Goal: Task Accomplishment & Management: Complete application form

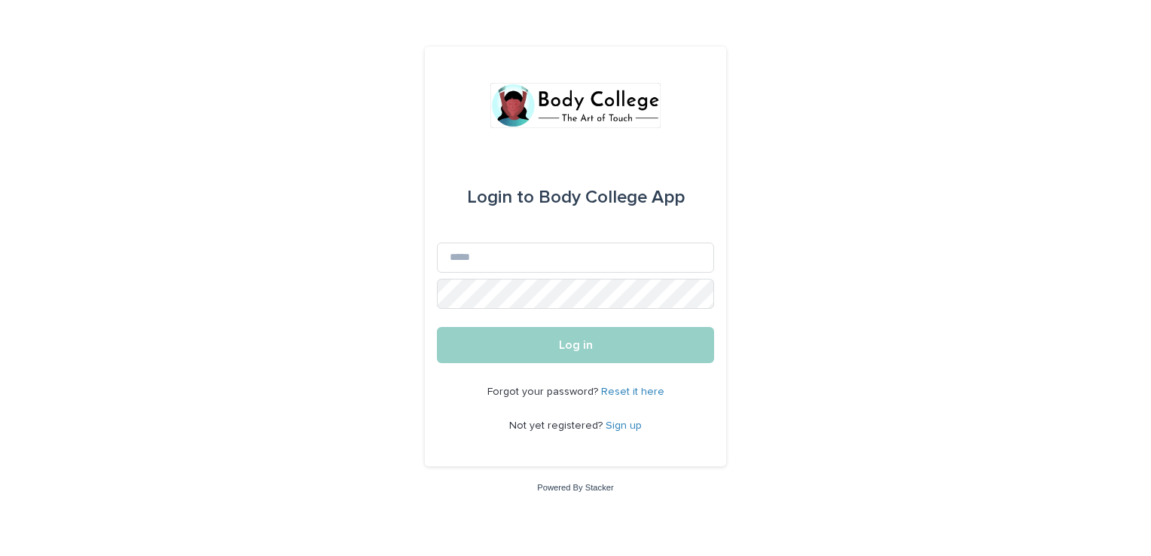
click at [622, 423] on link "Sign up" at bounding box center [624, 425] width 36 height 11
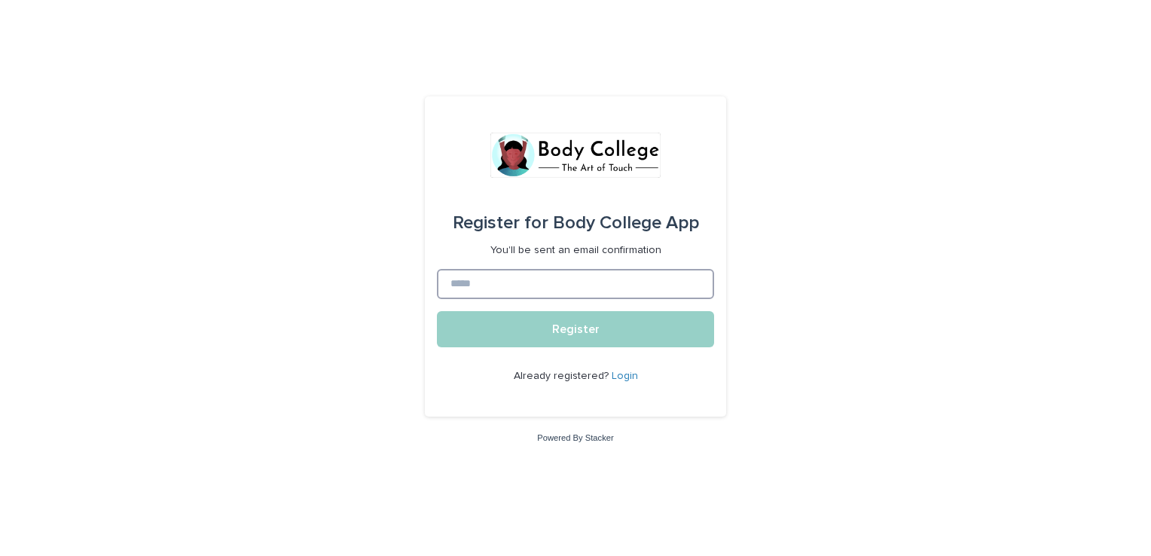
click at [583, 275] on input at bounding box center [575, 284] width 277 height 30
type input "**********"
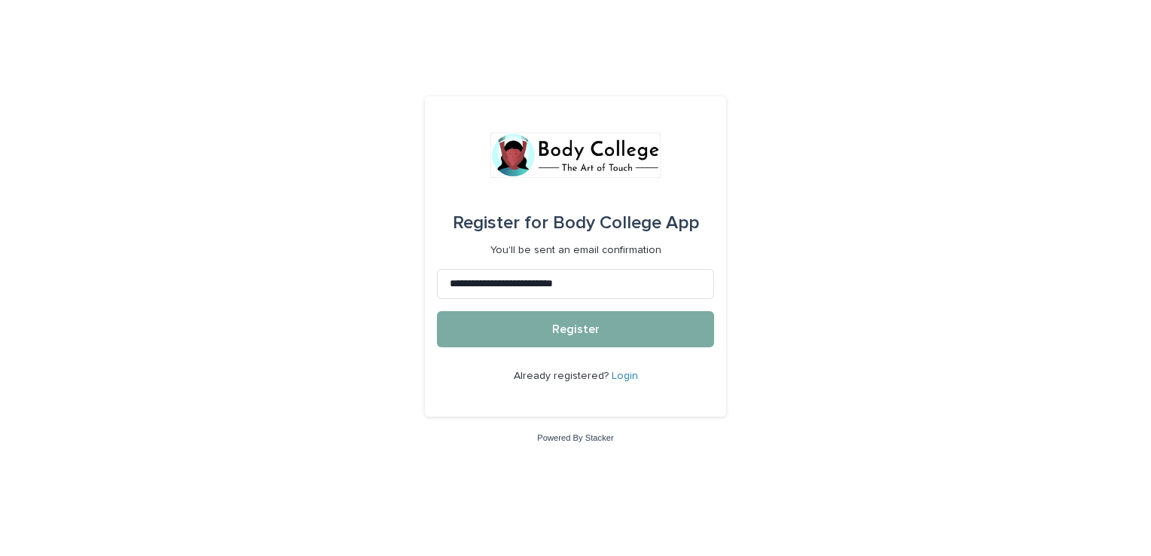
click at [584, 336] on button "Register" at bounding box center [575, 329] width 277 height 36
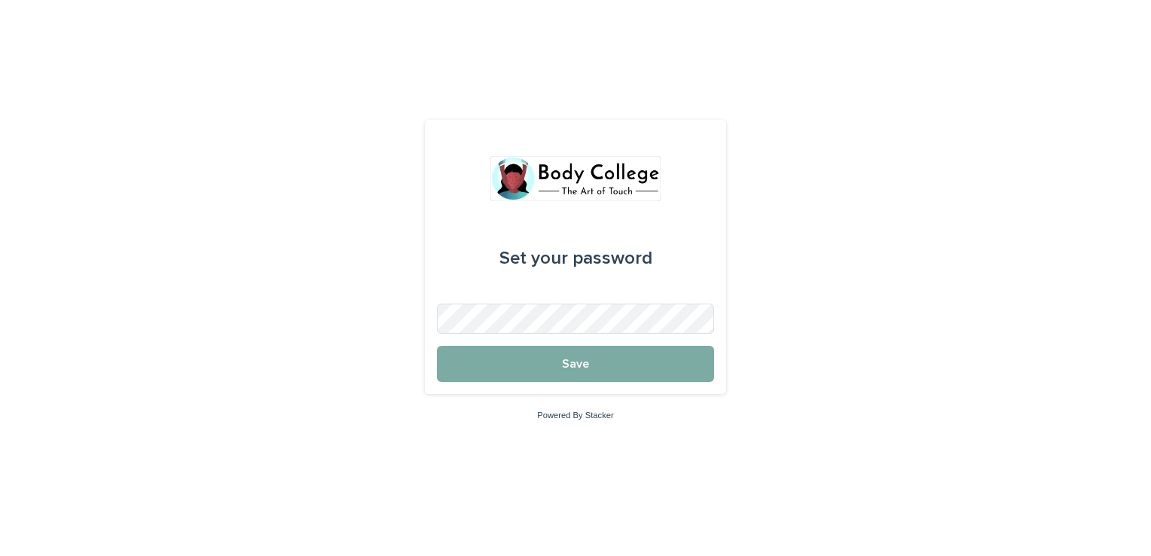
click at [613, 374] on button "Save" at bounding box center [575, 364] width 277 height 36
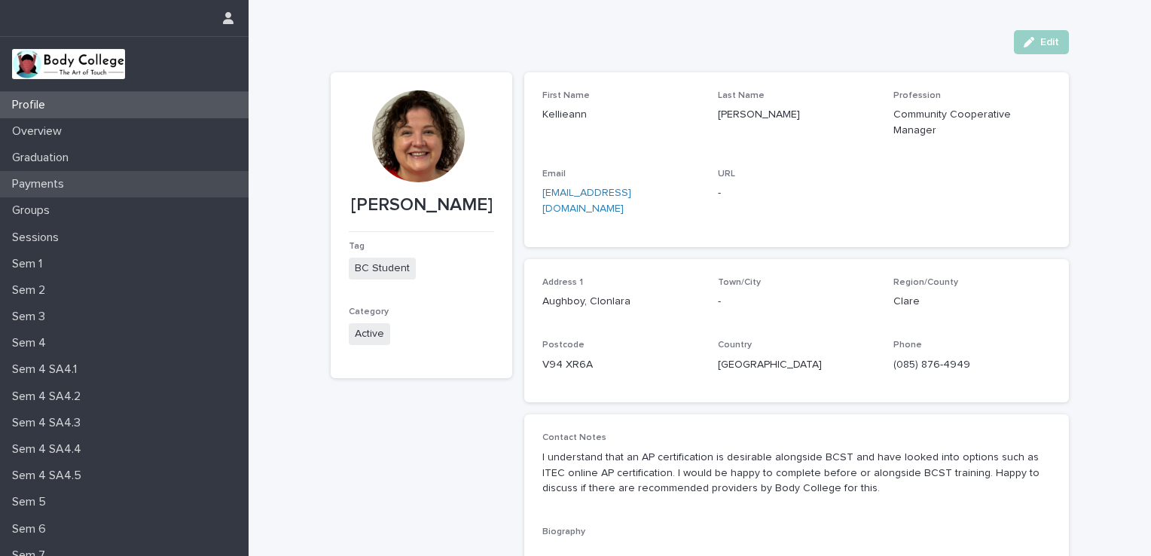
click at [59, 185] on p "Payments" at bounding box center [41, 184] width 70 height 14
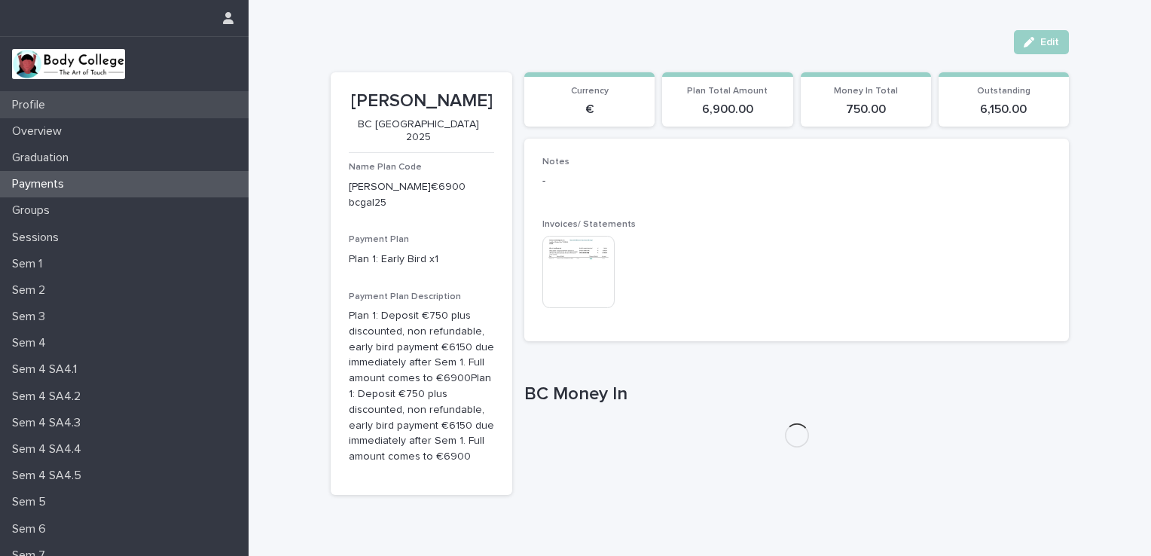
click at [52, 105] on p "Profile" at bounding box center [31, 105] width 51 height 14
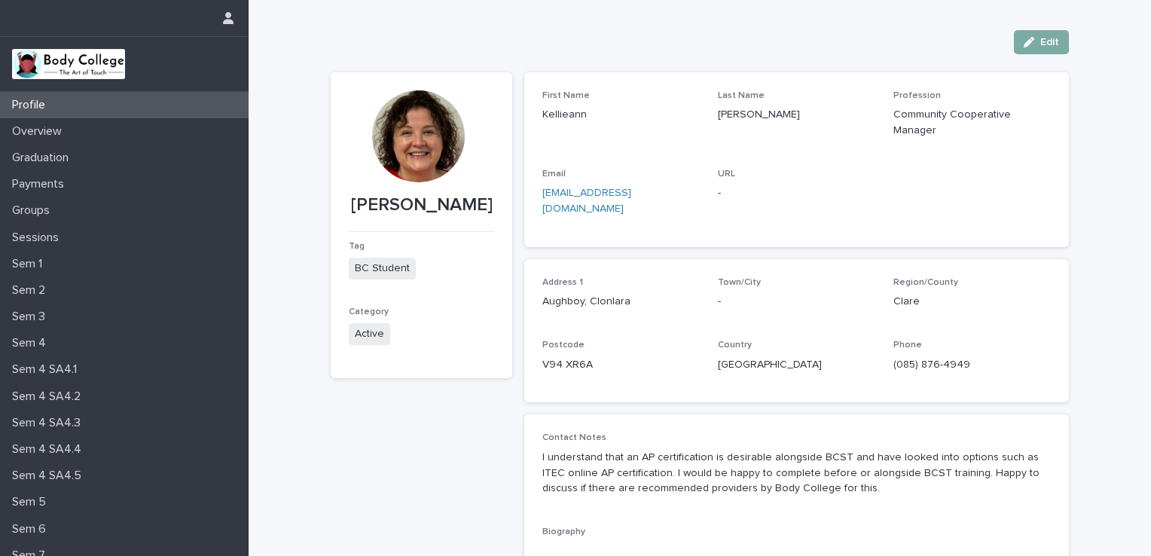
click at [1040, 38] on span "Edit" at bounding box center [1049, 42] width 19 height 11
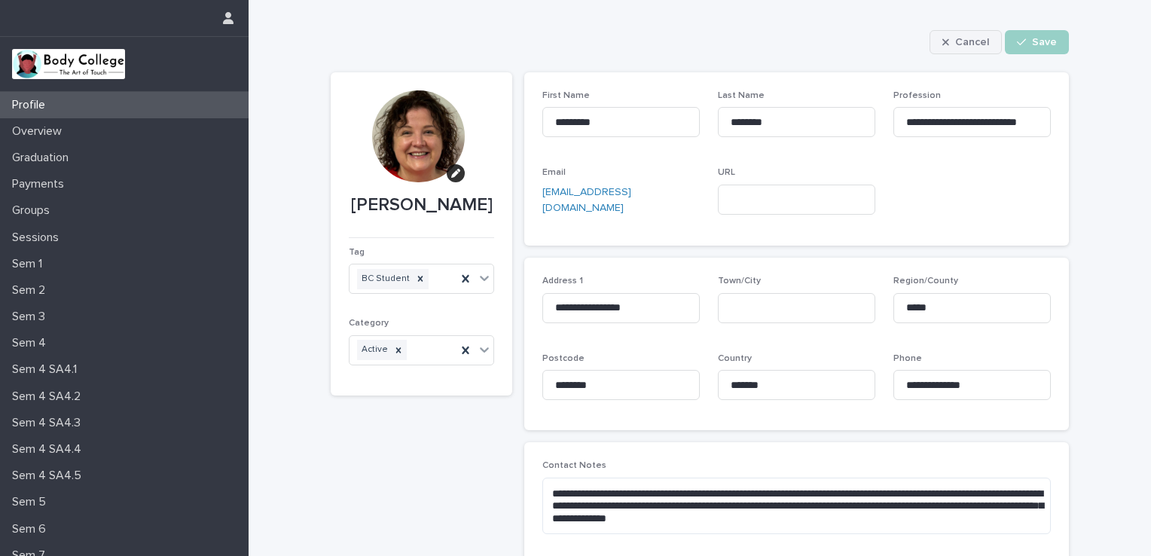
click at [964, 41] on span "Cancel" at bounding box center [972, 42] width 34 height 11
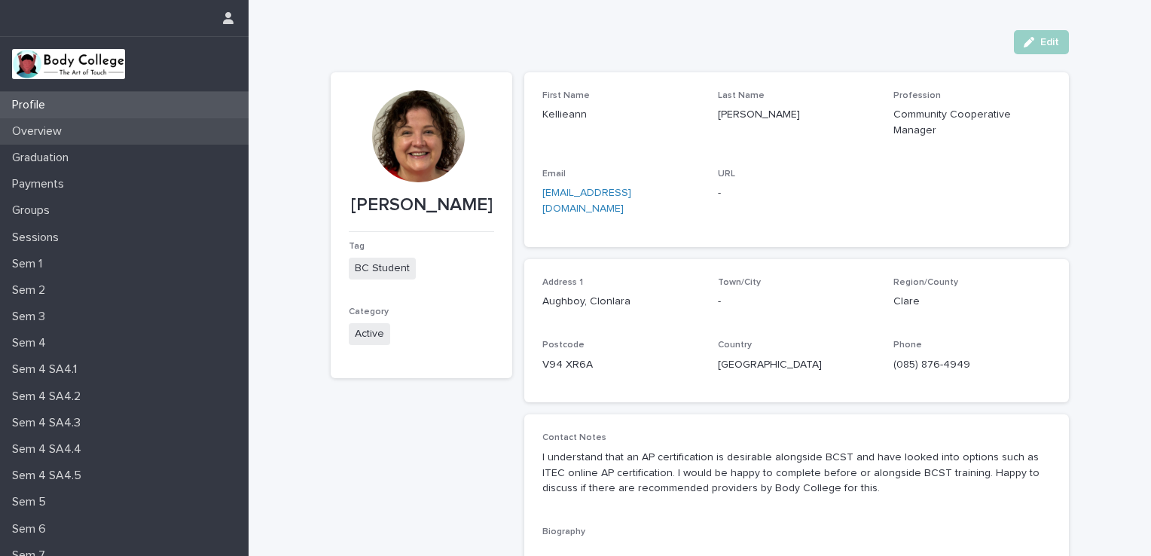
click at [48, 139] on div "Overview" at bounding box center [124, 131] width 249 height 26
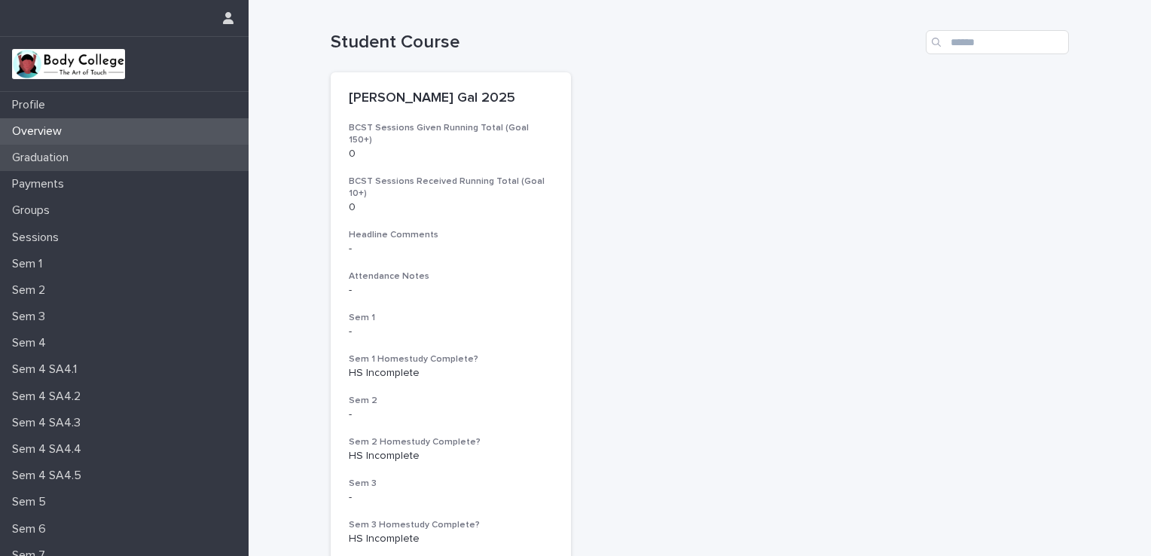
click at [75, 155] on p "Graduation" at bounding box center [43, 158] width 75 height 14
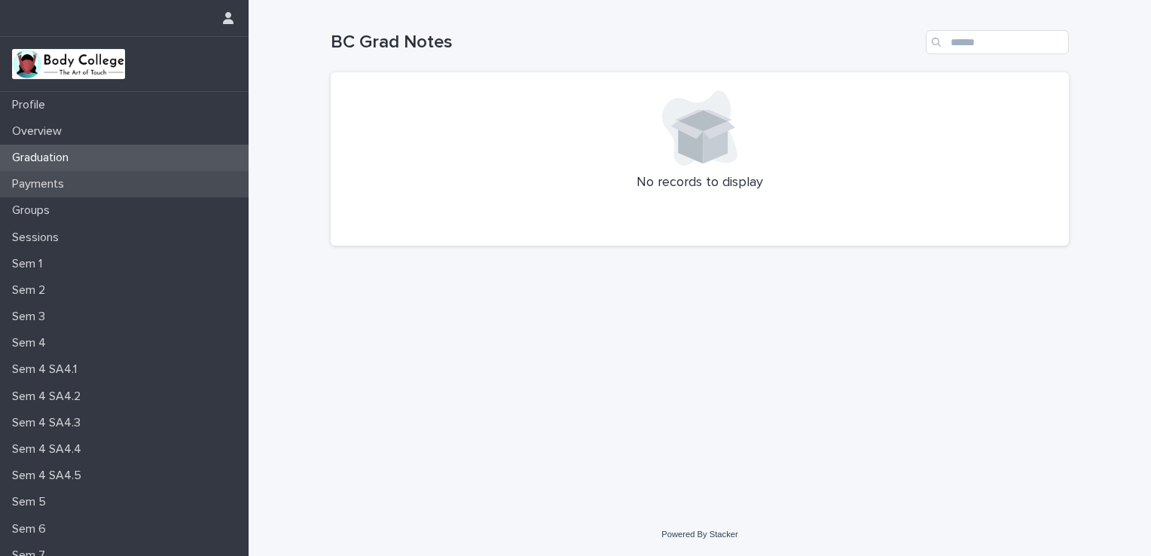
click at [58, 188] on p "Payments" at bounding box center [41, 184] width 70 height 14
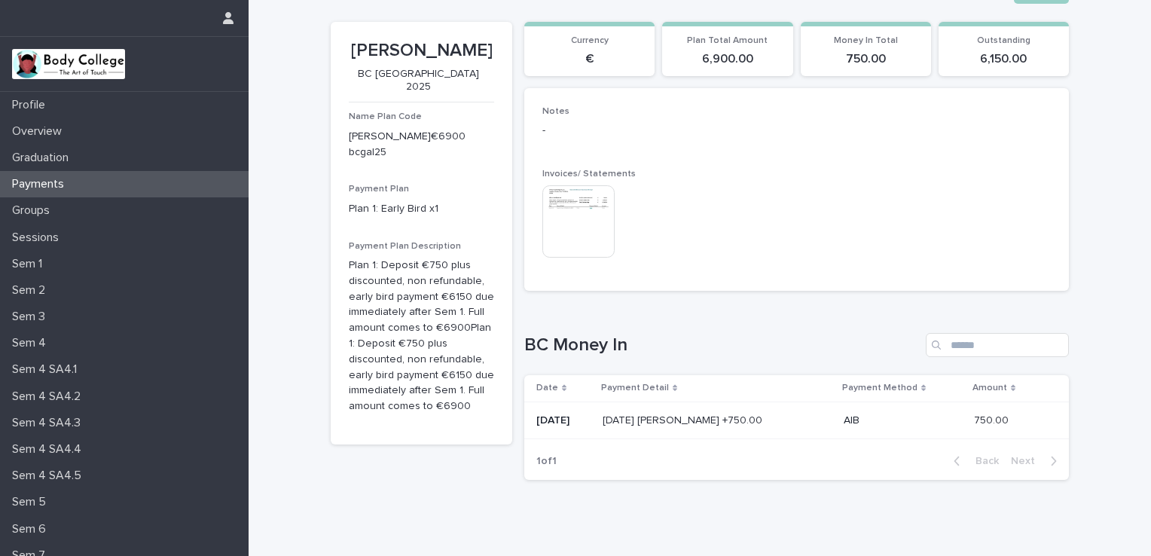
scroll to position [75, 0]
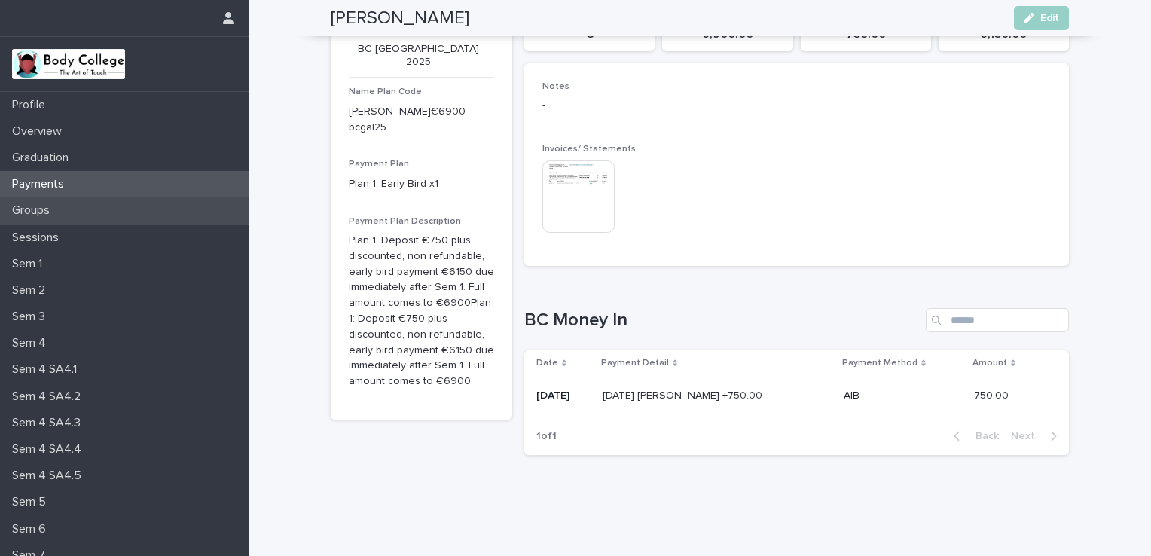
click at [59, 201] on div "Groups" at bounding box center [124, 210] width 249 height 26
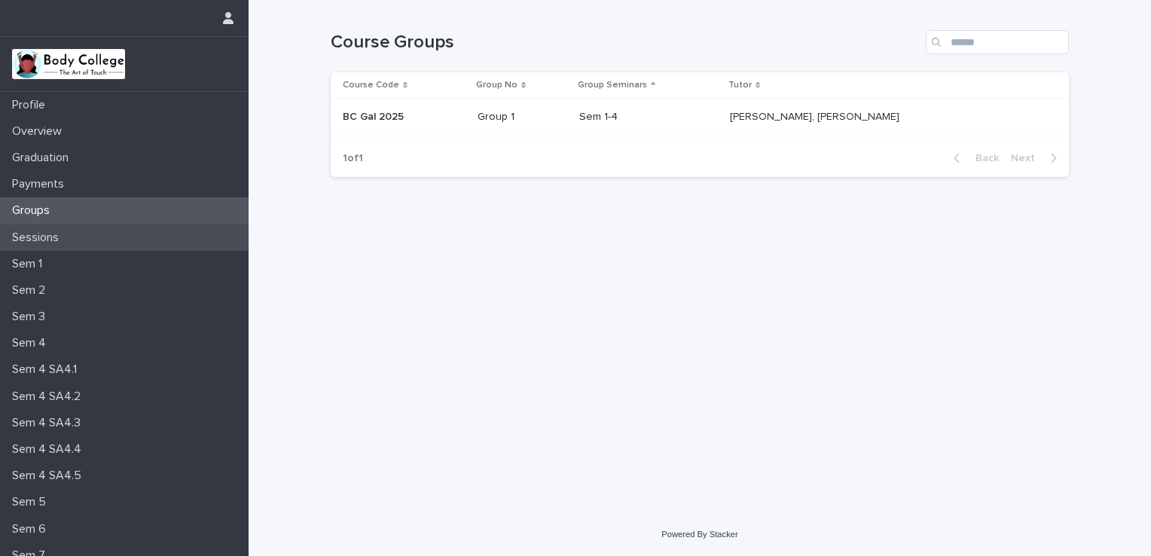
click at [38, 240] on p "Sessions" at bounding box center [38, 237] width 65 height 14
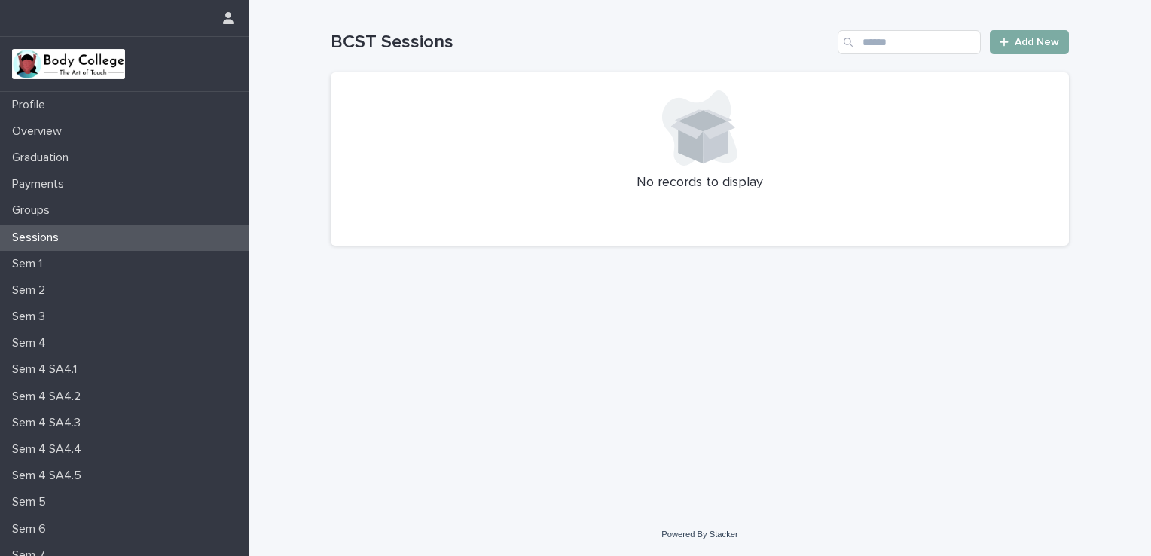
click at [1035, 38] on span "Add New" at bounding box center [1036, 42] width 44 height 11
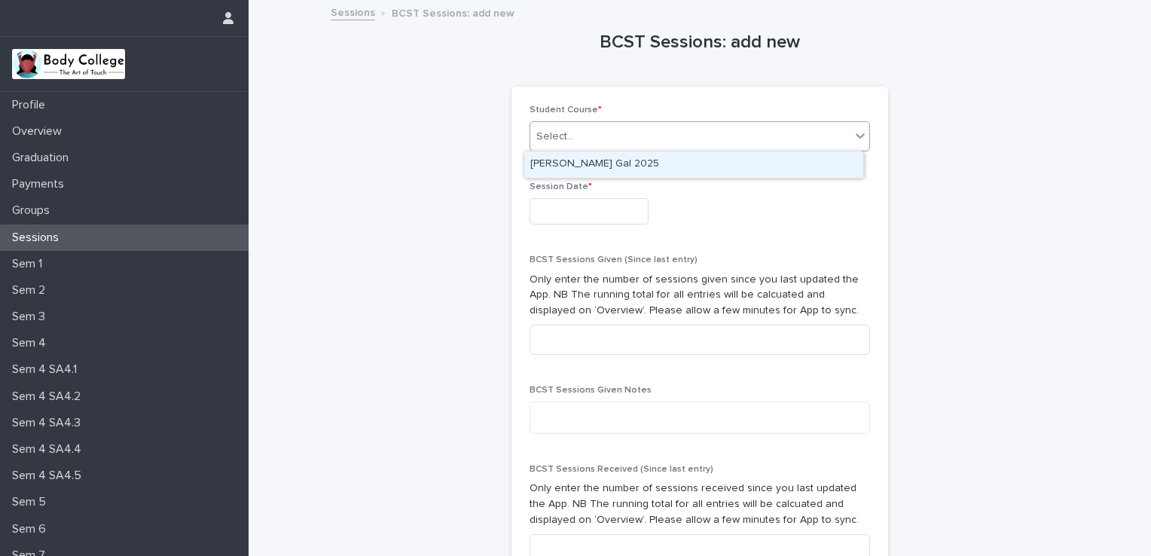
click at [640, 135] on div "Select..." at bounding box center [690, 136] width 320 height 25
click at [650, 169] on div "Kellieann O' Brien_BC Gal 2025" at bounding box center [693, 164] width 339 height 26
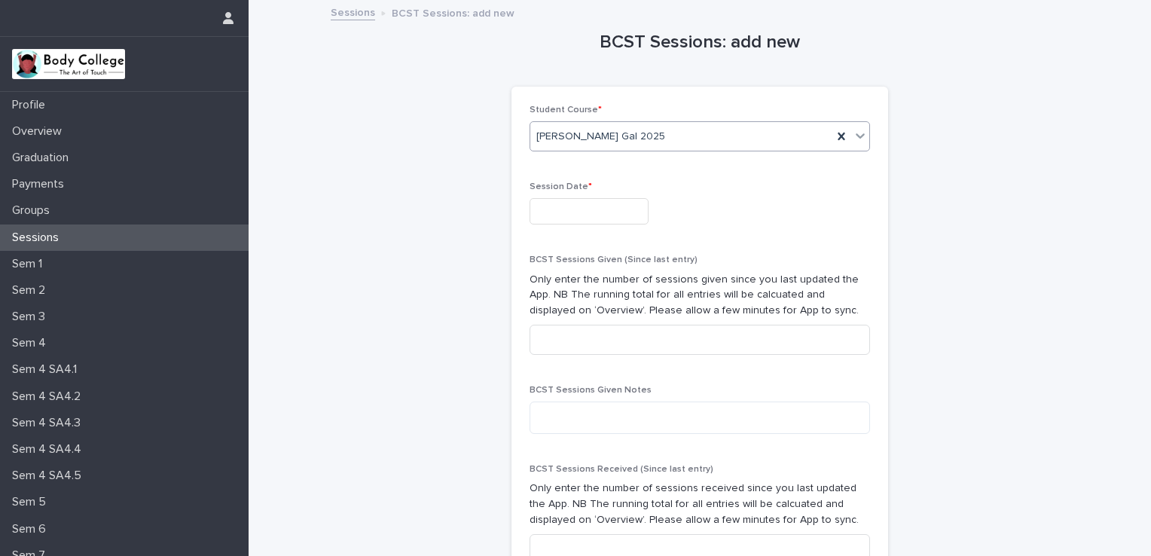
click at [566, 206] on input "text" at bounding box center [588, 211] width 119 height 26
click at [943, 200] on div "BCST Sessions: add new Loading... Saving… Loading... Saving… Loading... Saving……" at bounding box center [700, 434] width 738 height 864
click at [26, 261] on p "Sem 1" at bounding box center [30, 264] width 48 height 14
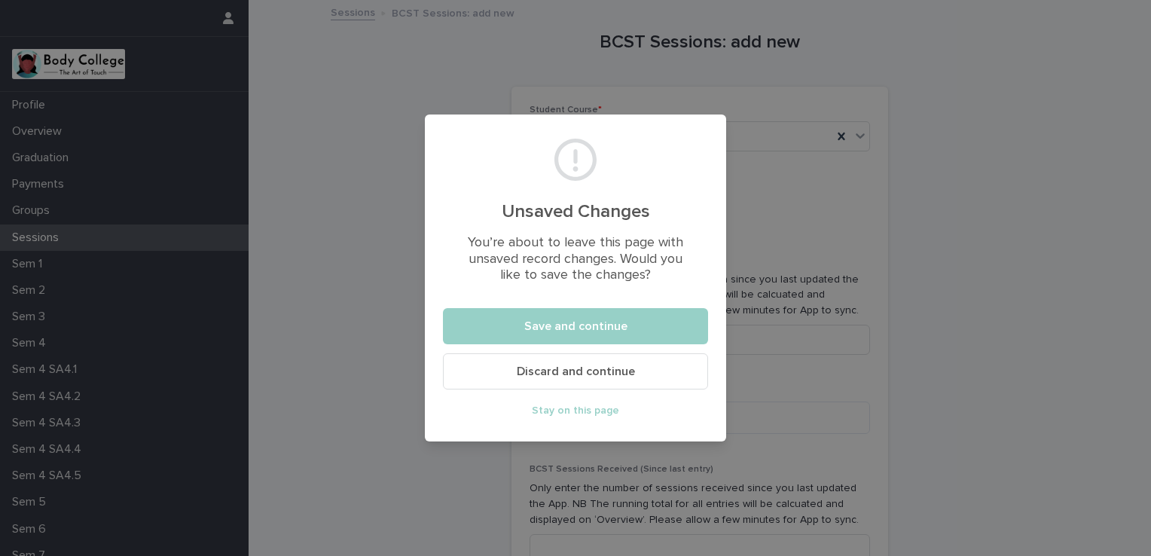
click at [590, 368] on span "Discard and continue" at bounding box center [576, 371] width 118 height 12
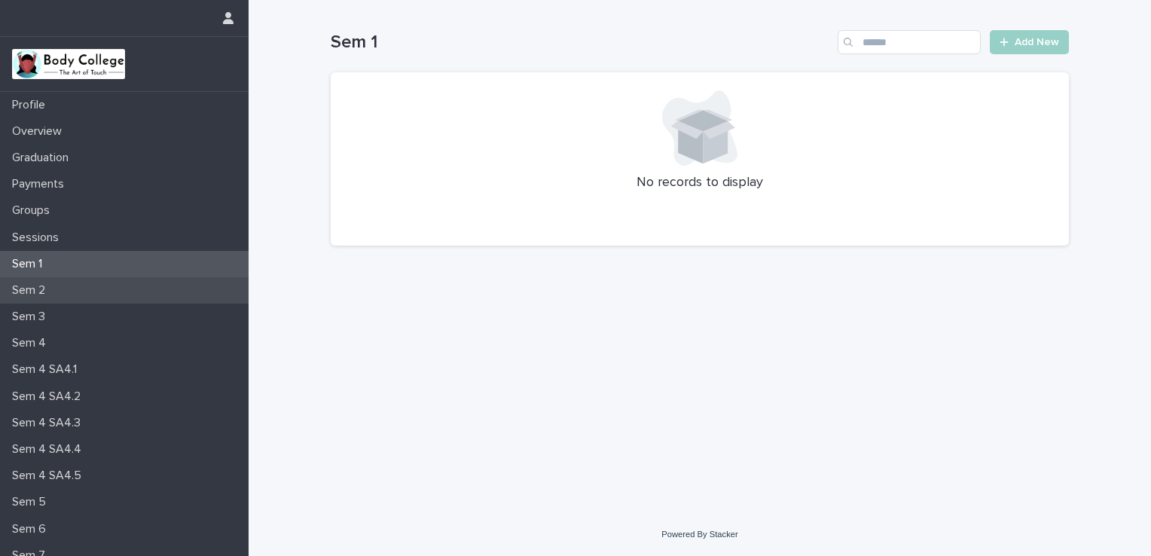
click at [50, 288] on p "Sem 2" at bounding box center [31, 290] width 51 height 14
click at [51, 263] on p "Sem 1" at bounding box center [30, 264] width 48 height 14
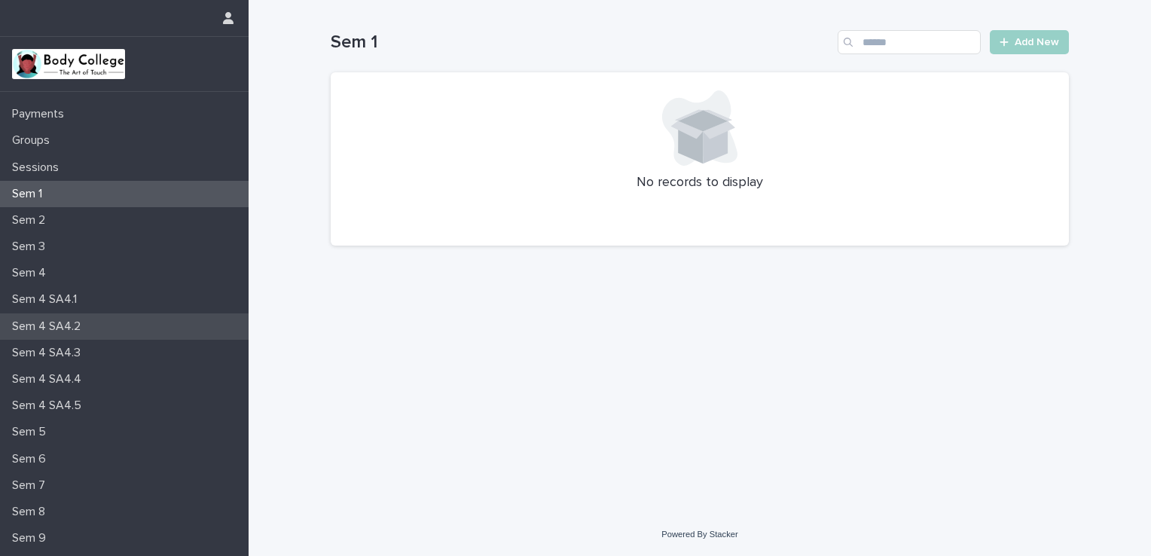
scroll to position [118, 0]
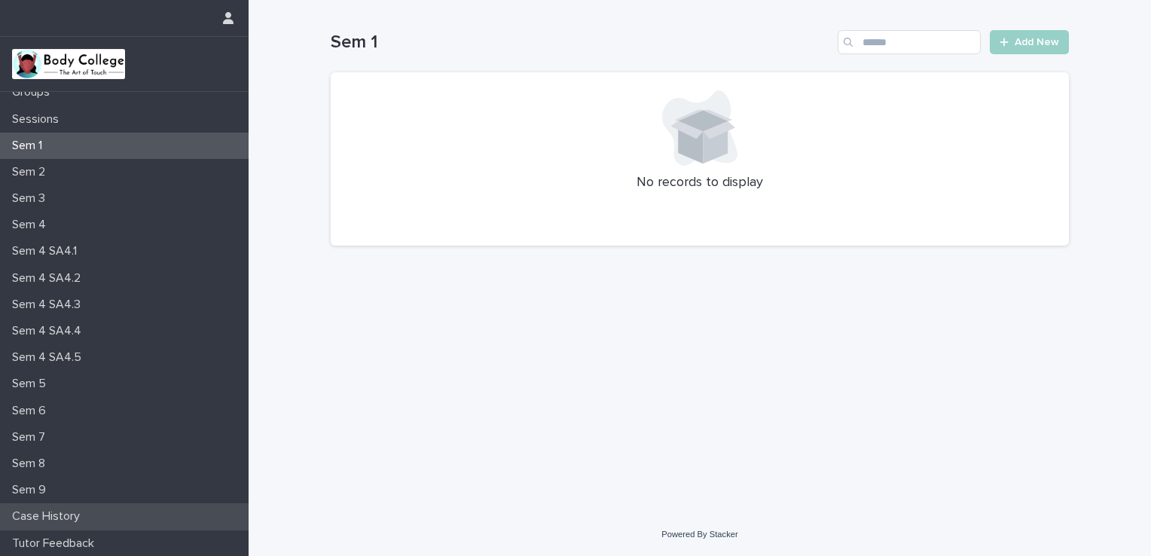
click at [72, 514] on p "Case History" at bounding box center [49, 516] width 86 height 14
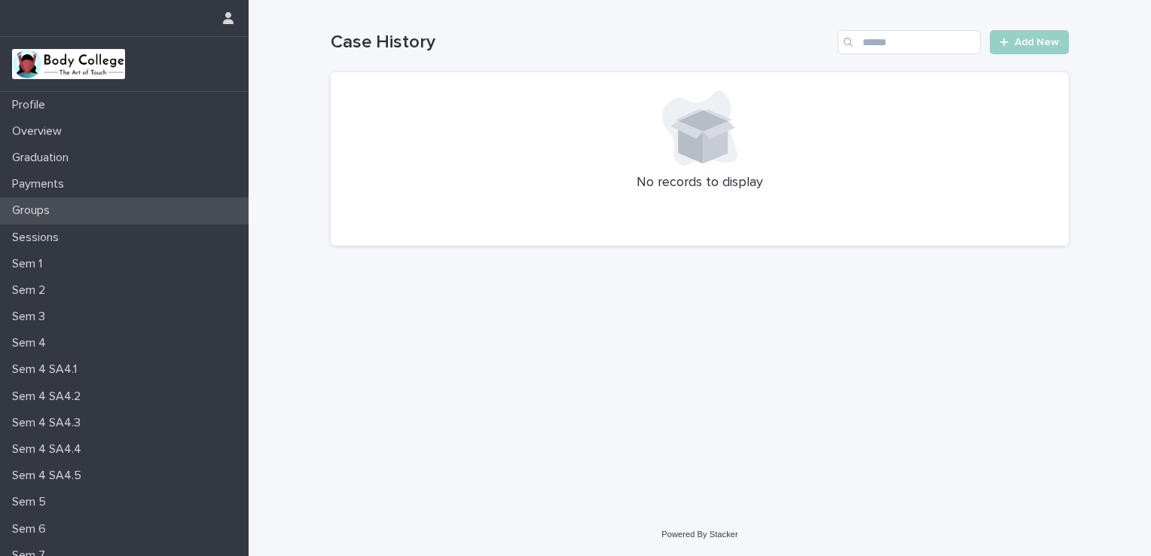
click at [39, 217] on p "Groups" at bounding box center [34, 210] width 56 height 14
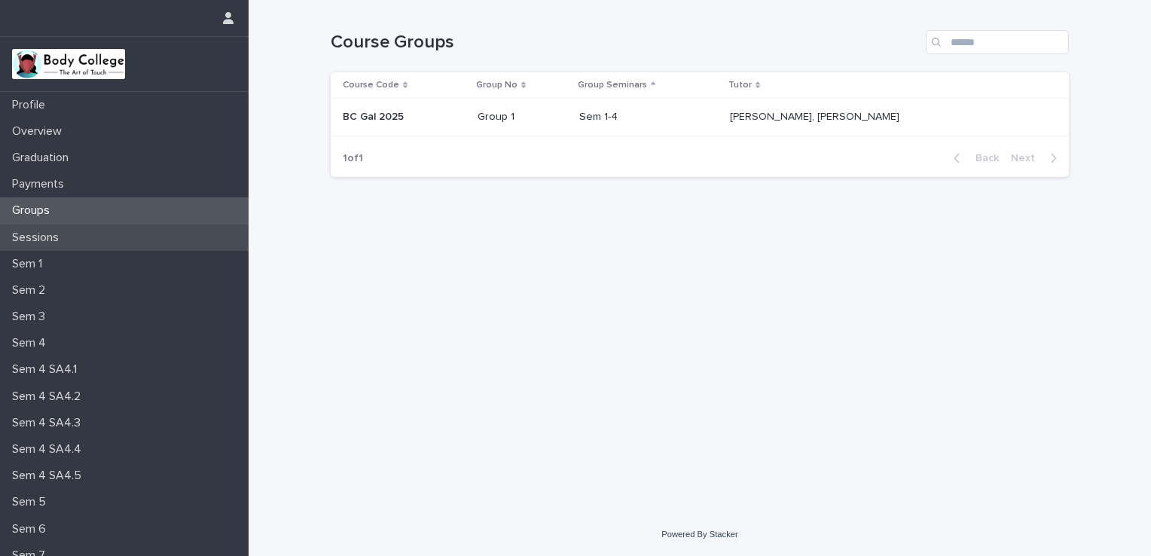
click at [40, 243] on p "Sessions" at bounding box center [38, 237] width 65 height 14
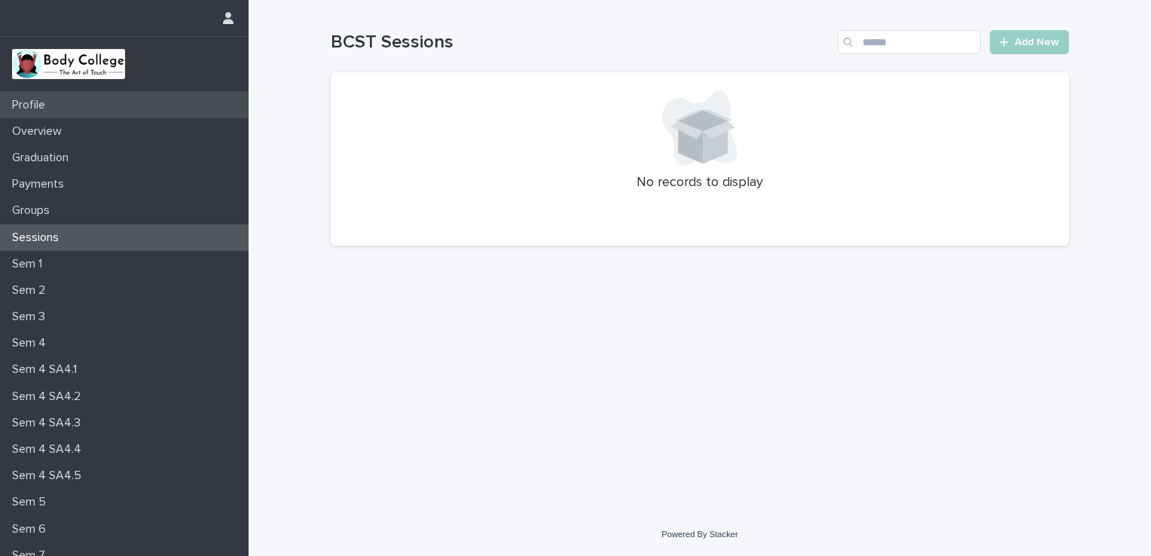
click at [45, 107] on p "Profile" at bounding box center [31, 105] width 51 height 14
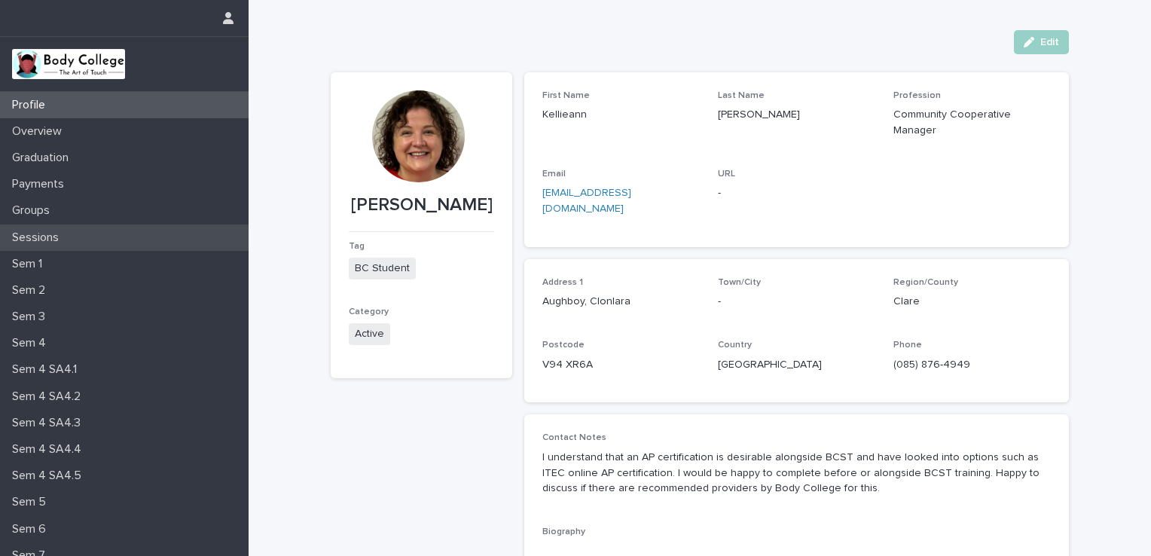
click at [38, 236] on p "Sessions" at bounding box center [38, 237] width 65 height 14
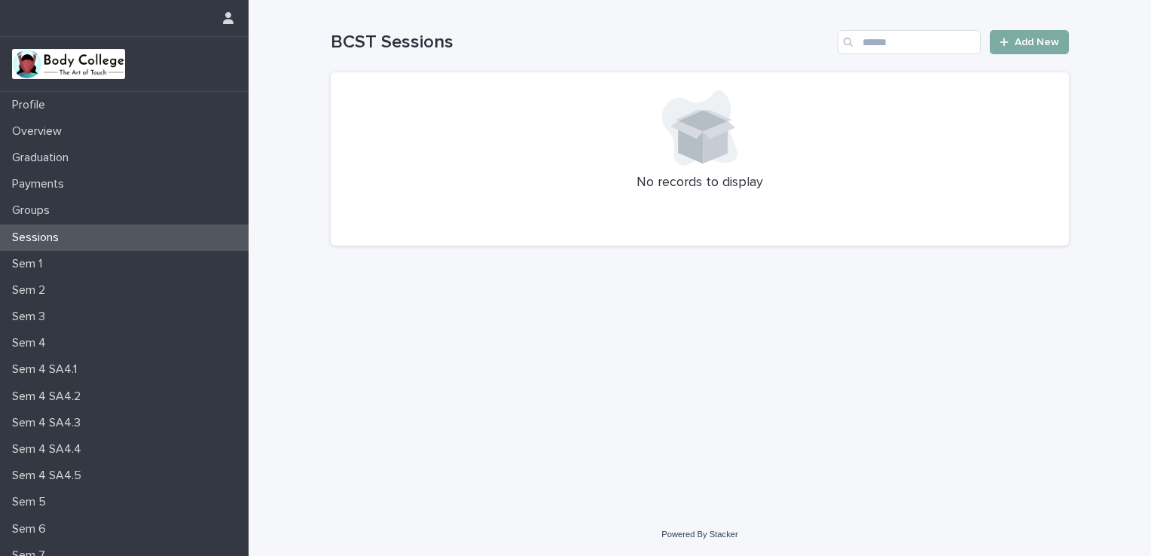
click at [1025, 46] on span "Add New" at bounding box center [1036, 42] width 44 height 11
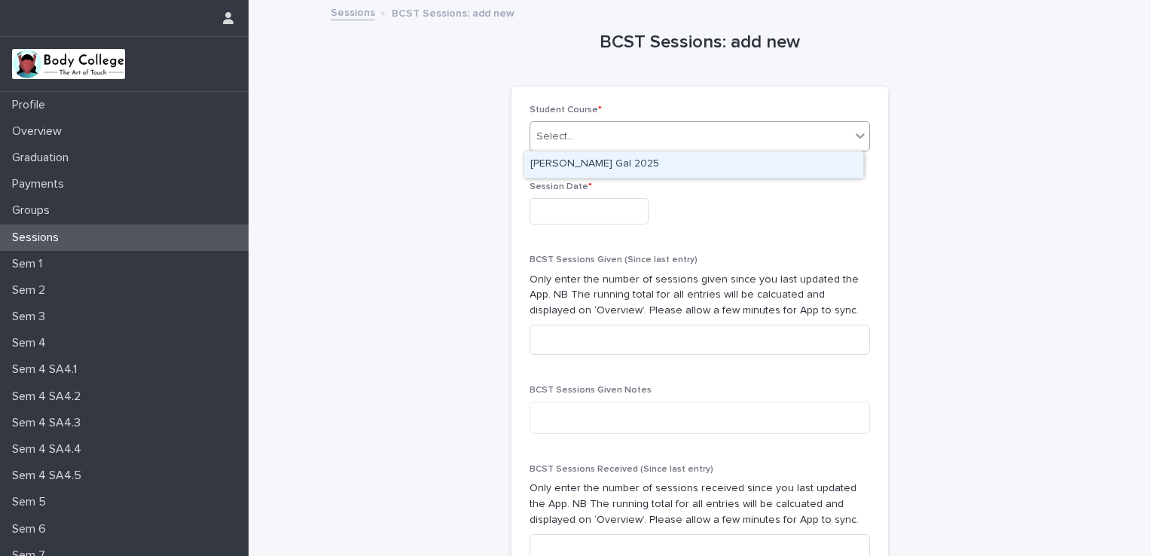
click at [594, 142] on div "Select..." at bounding box center [690, 136] width 320 height 25
click at [592, 162] on div "Kellieann O' Brien_BC Gal 2025" at bounding box center [693, 164] width 339 height 26
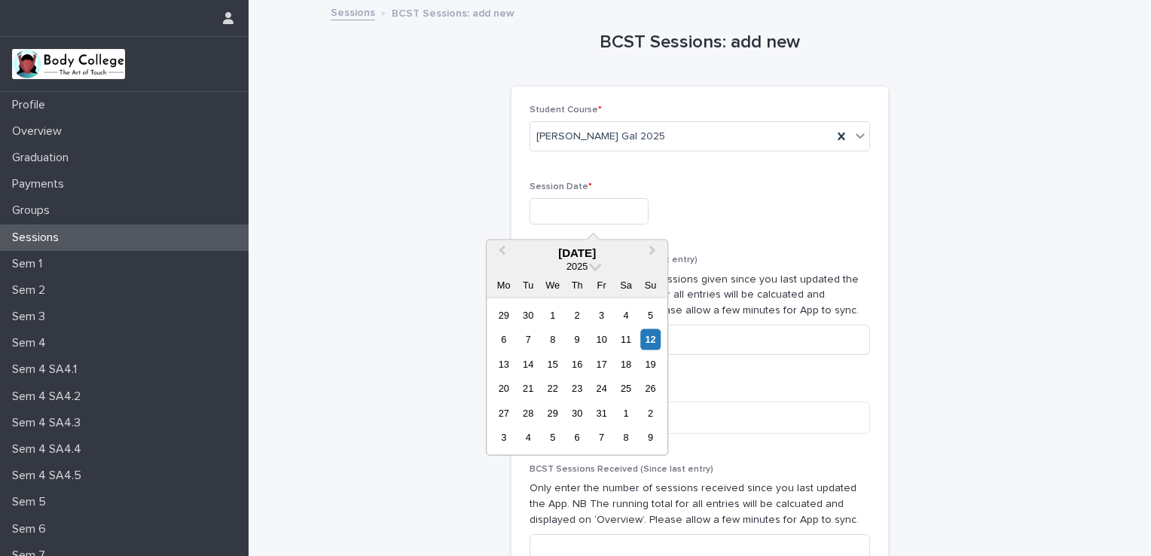
click at [586, 206] on input "text" at bounding box center [588, 211] width 119 height 26
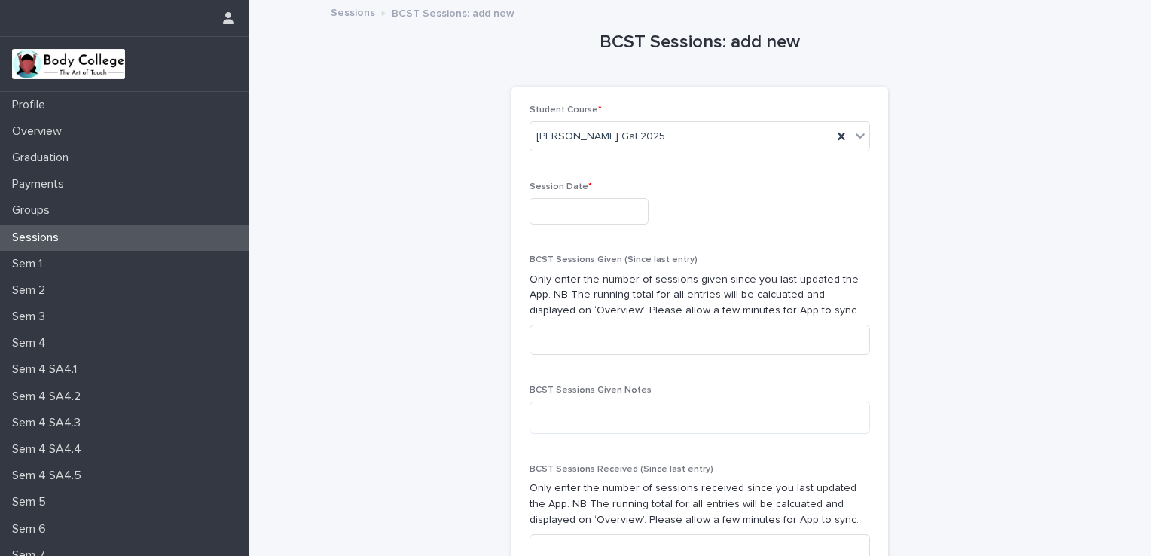
click at [853, 200] on div at bounding box center [699, 211] width 340 height 26
click at [666, 408] on textarea at bounding box center [699, 417] width 340 height 32
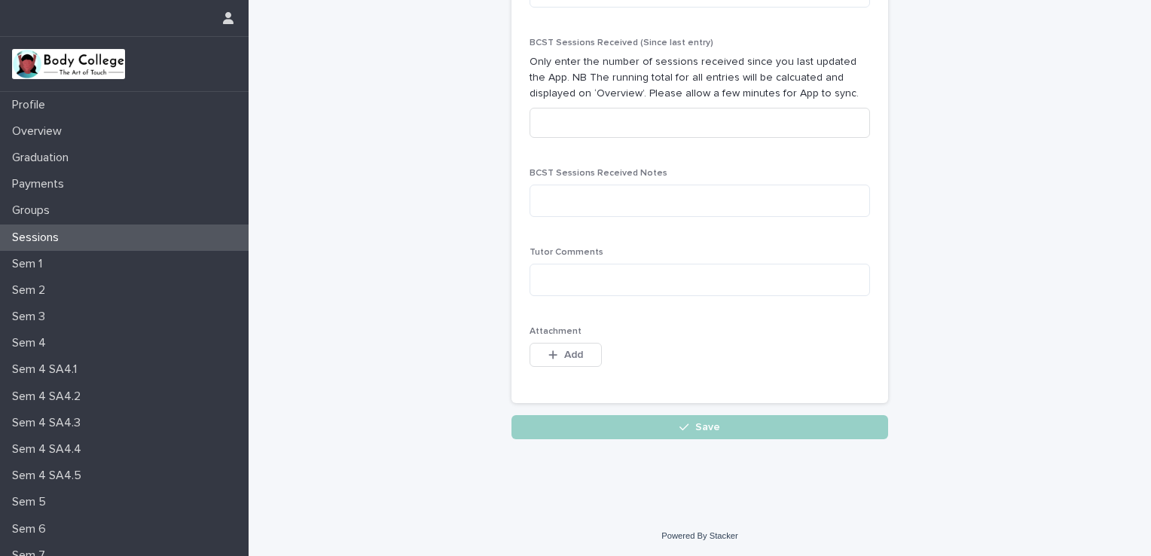
drag, startPoint x: 314, startPoint y: 89, endPoint x: 327, endPoint y: 87, distance: 13.0
click at [314, 89] on div "Loading... Saving… Loading... Saving… BCST Sessions: add new Loading... Saving……" at bounding box center [700, 44] width 902 height 939
click at [327, 100] on div "Loading... Saving… Loading... Saving… BCST Sessions: add new Loading... Saving……" at bounding box center [699, 25] width 753 height 901
click at [42, 65] on img at bounding box center [68, 64] width 113 height 30
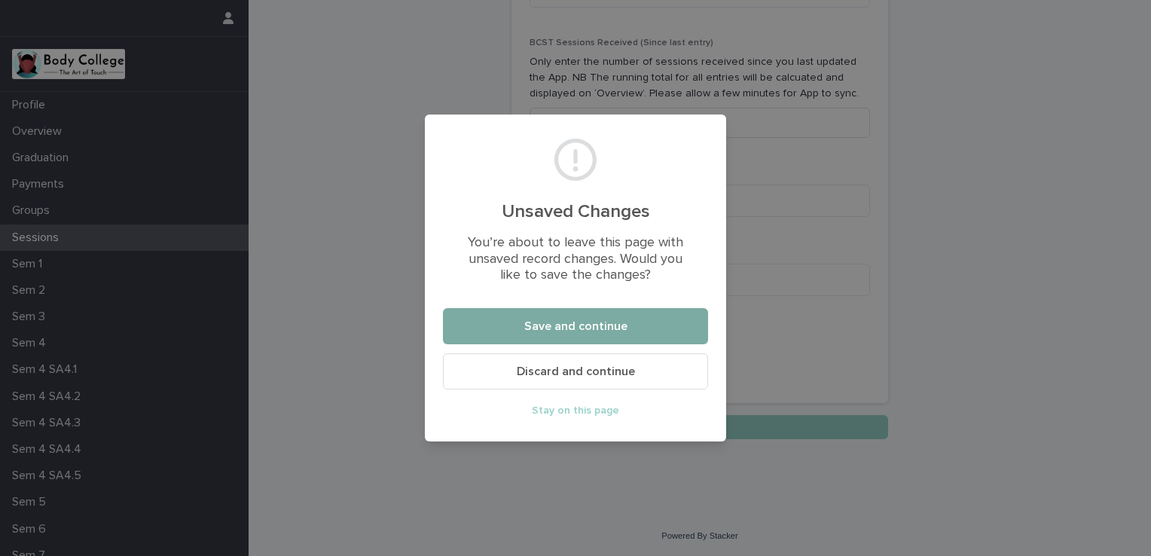
click at [593, 320] on span "Save and continue" at bounding box center [575, 326] width 103 height 12
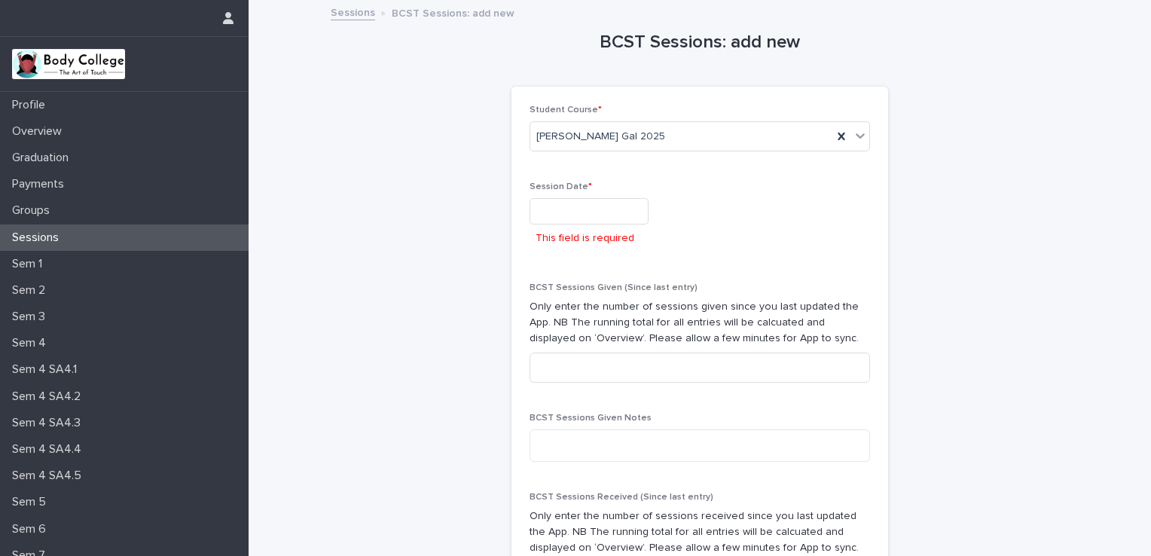
click at [114, 52] on img at bounding box center [68, 64] width 113 height 30
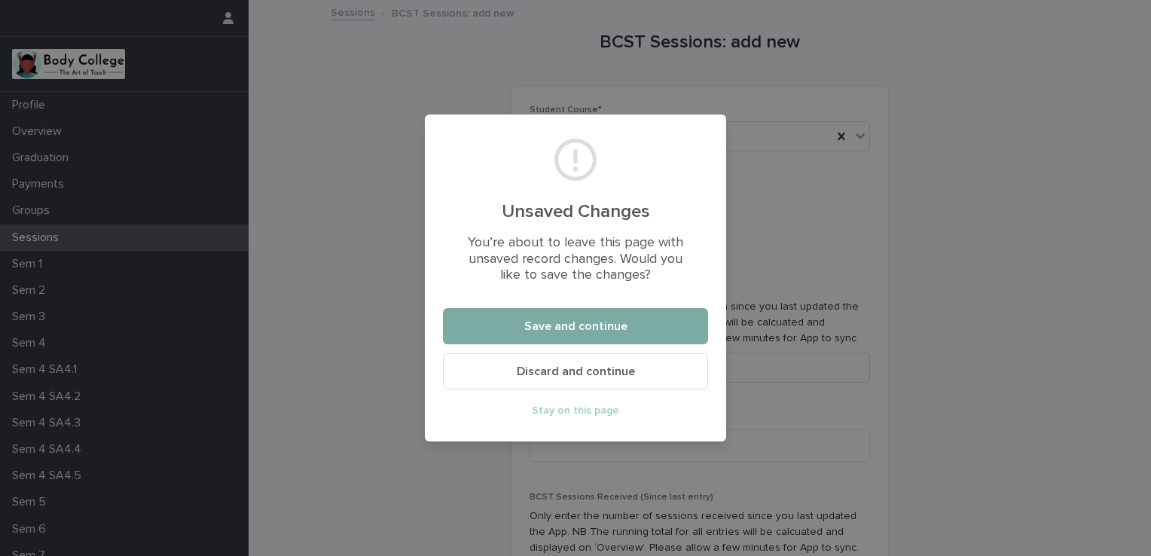
click at [595, 328] on span "Save and continue" at bounding box center [575, 326] width 103 height 12
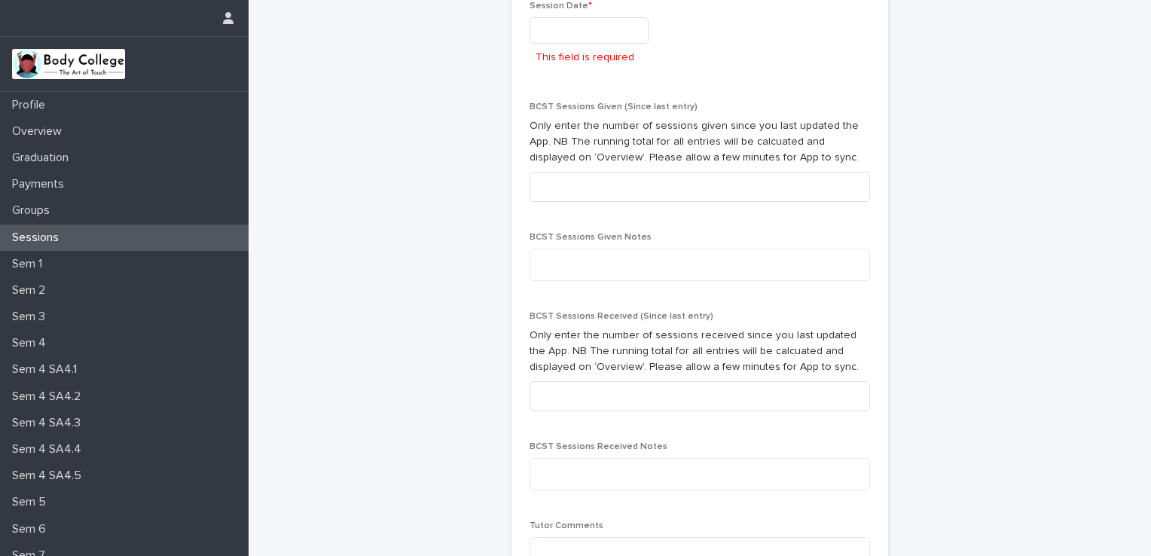
click at [78, 66] on img at bounding box center [68, 64] width 113 height 30
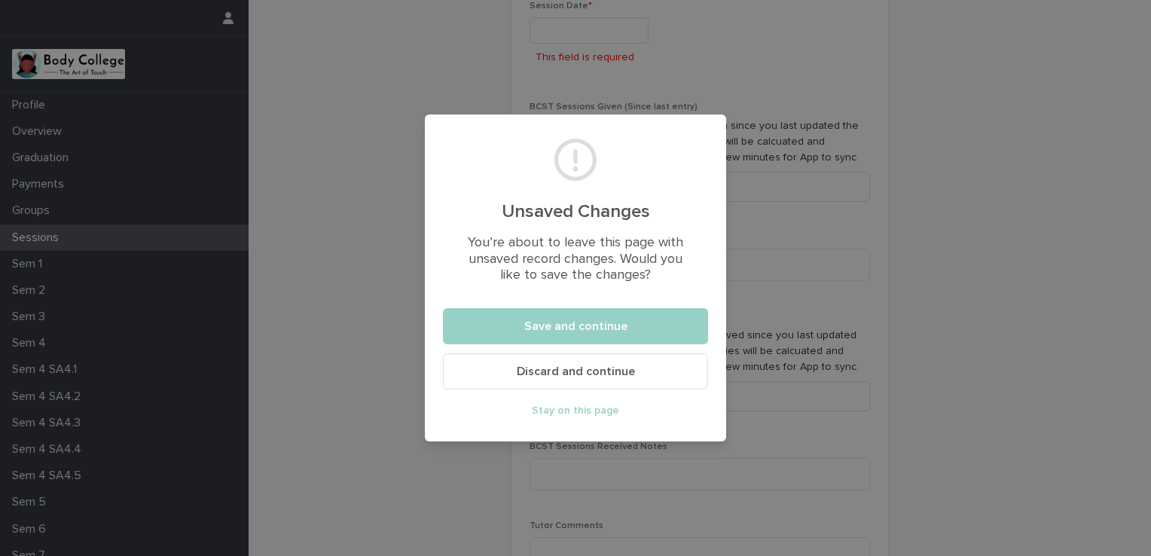
click at [595, 377] on span "Discard and continue" at bounding box center [576, 371] width 118 height 12
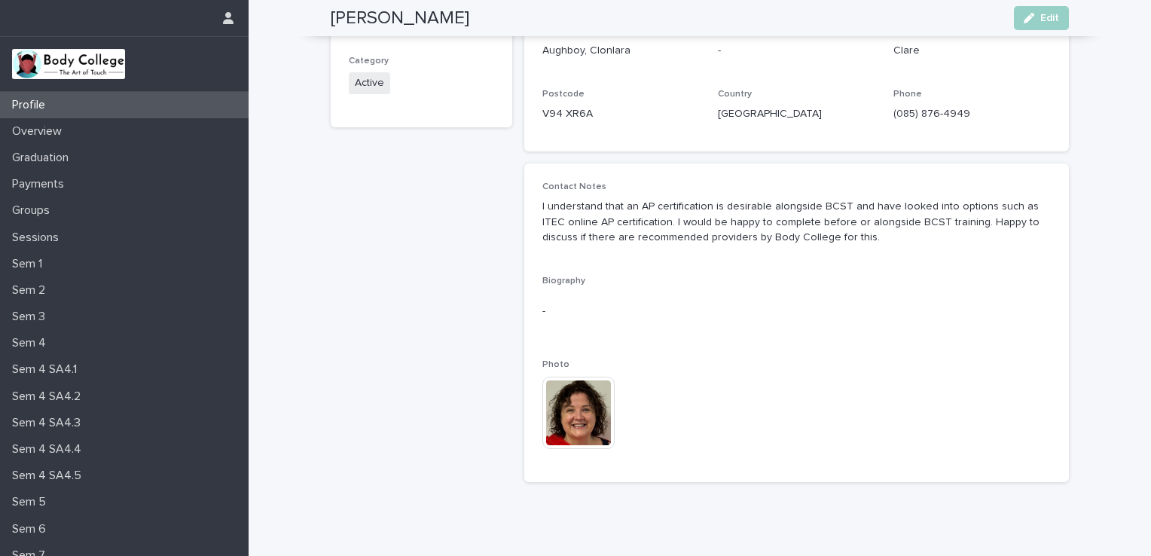
scroll to position [275, 0]
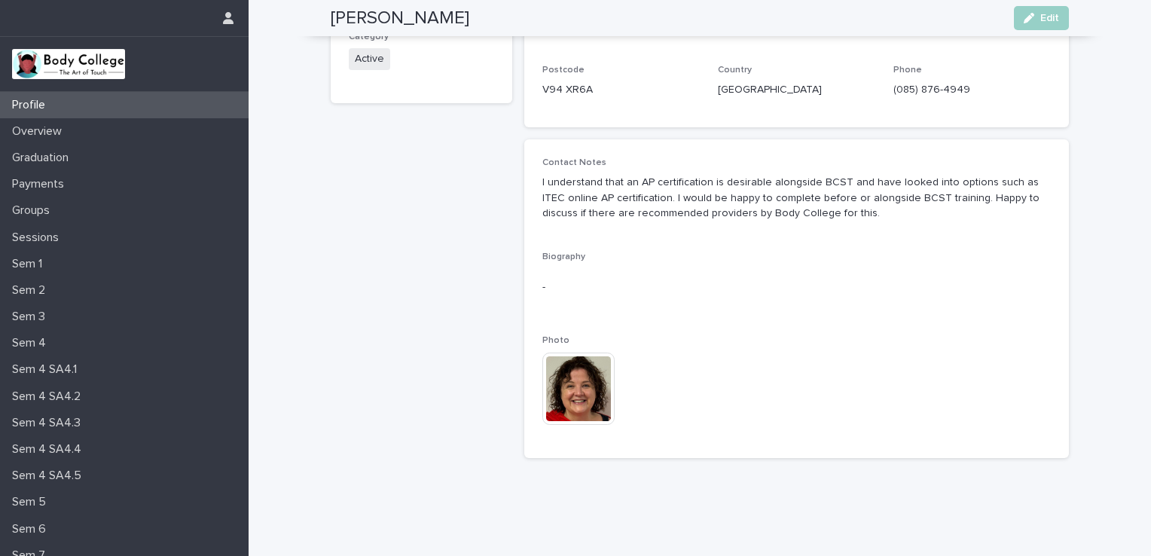
click at [569, 364] on img at bounding box center [578, 388] width 72 height 72
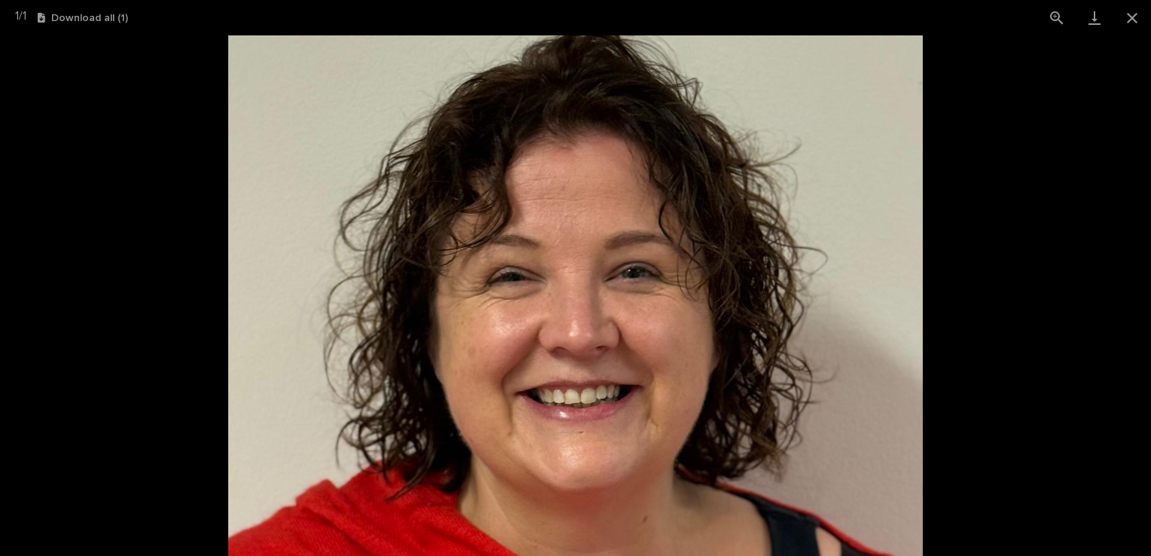
click at [935, 270] on picture at bounding box center [575, 295] width 1151 height 520
click at [967, 273] on picture at bounding box center [575, 295] width 1151 height 520
click at [1136, 14] on button "Close gallery" at bounding box center [1132, 17] width 38 height 35
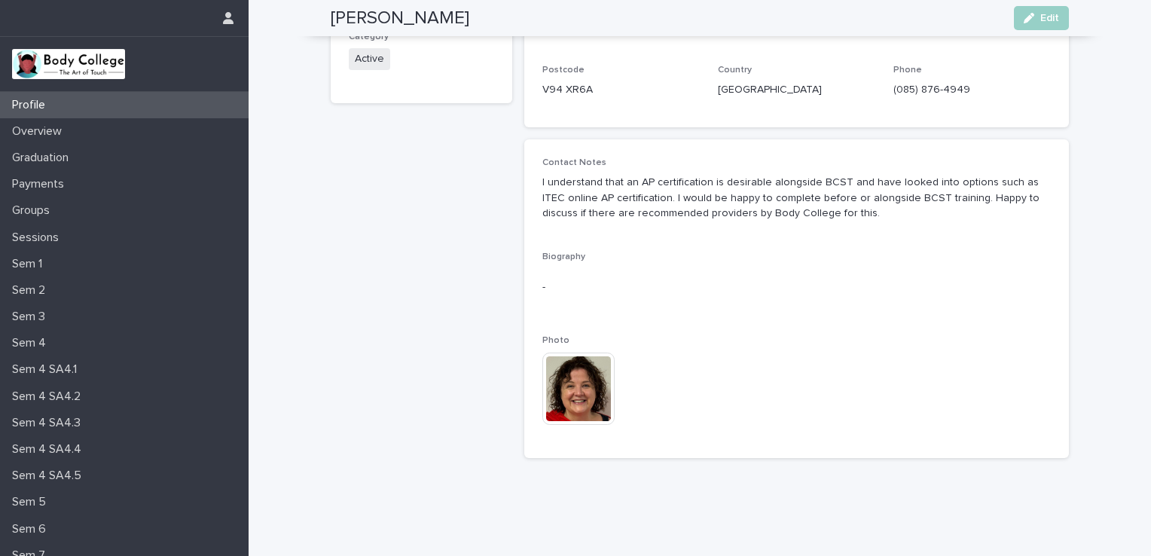
click at [563, 388] on img at bounding box center [578, 388] width 72 height 72
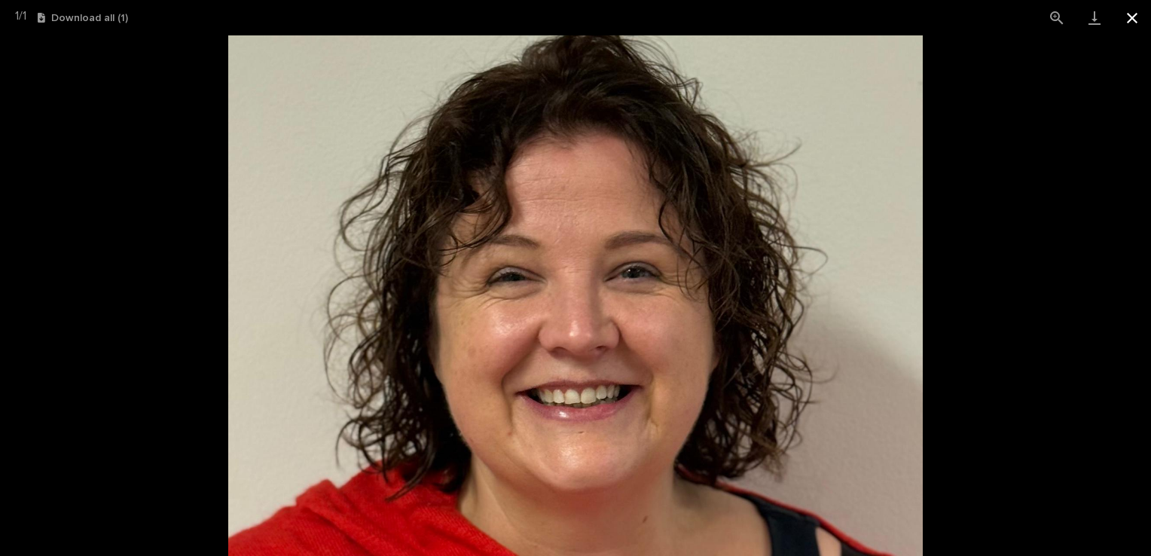
click at [1133, 12] on button "Close gallery" at bounding box center [1132, 17] width 38 height 35
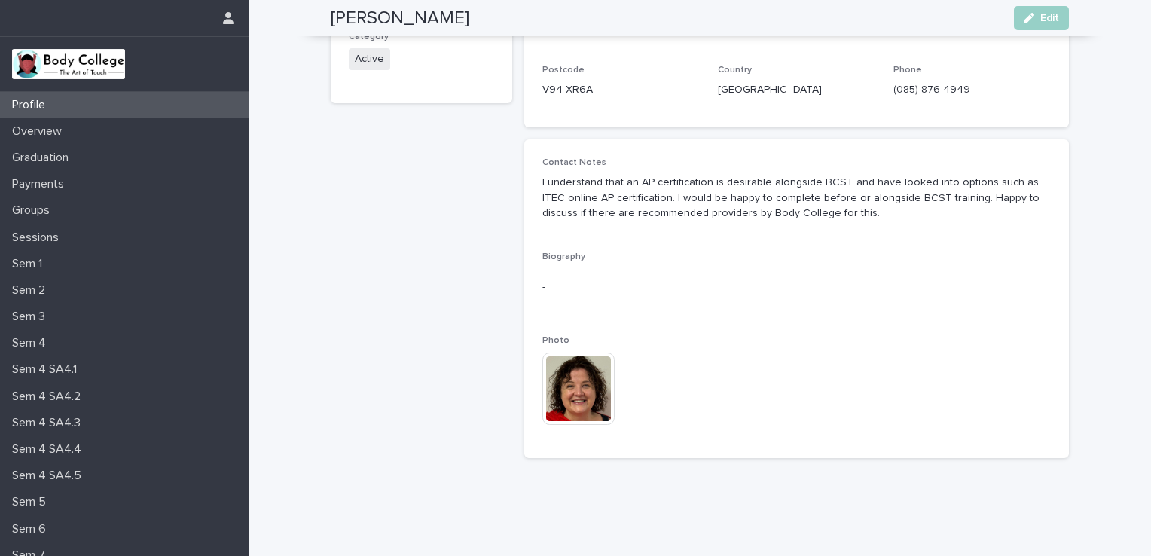
scroll to position [0, 0]
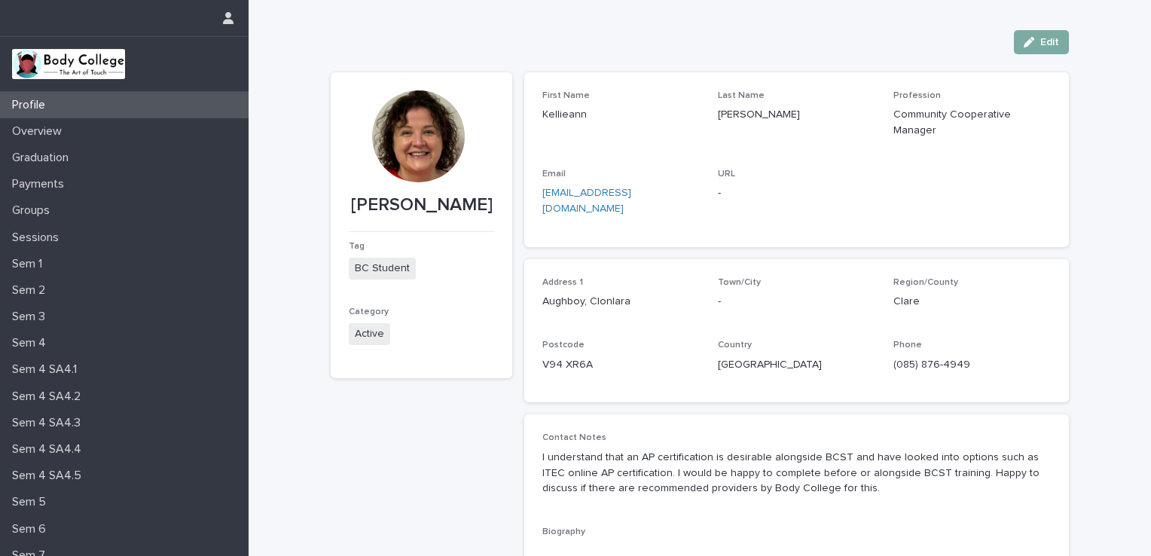
click at [1040, 44] on span "Edit" at bounding box center [1049, 42] width 19 height 11
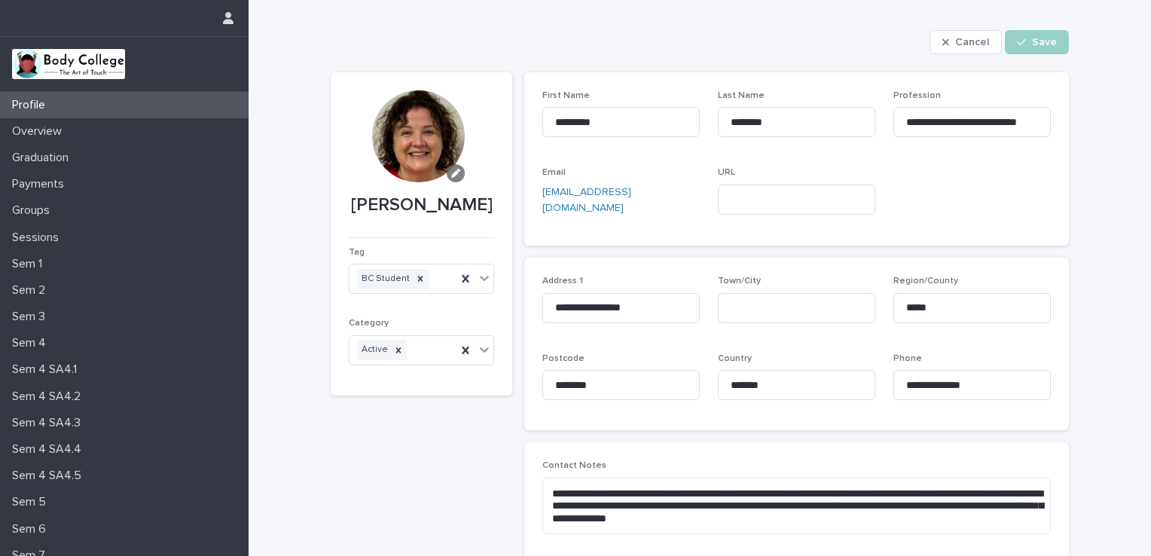
click at [452, 171] on icon "button" at bounding box center [455, 173] width 9 height 9
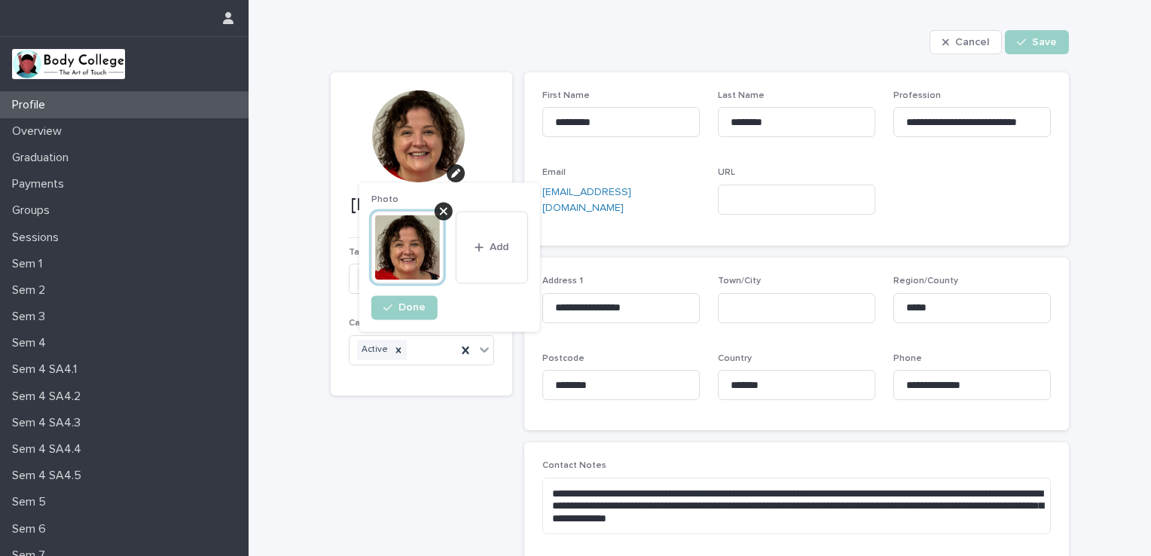
click at [547, 17] on div "**********" at bounding box center [700, 393] width 738 height 786
click at [968, 40] on span "Cancel" at bounding box center [972, 42] width 34 height 11
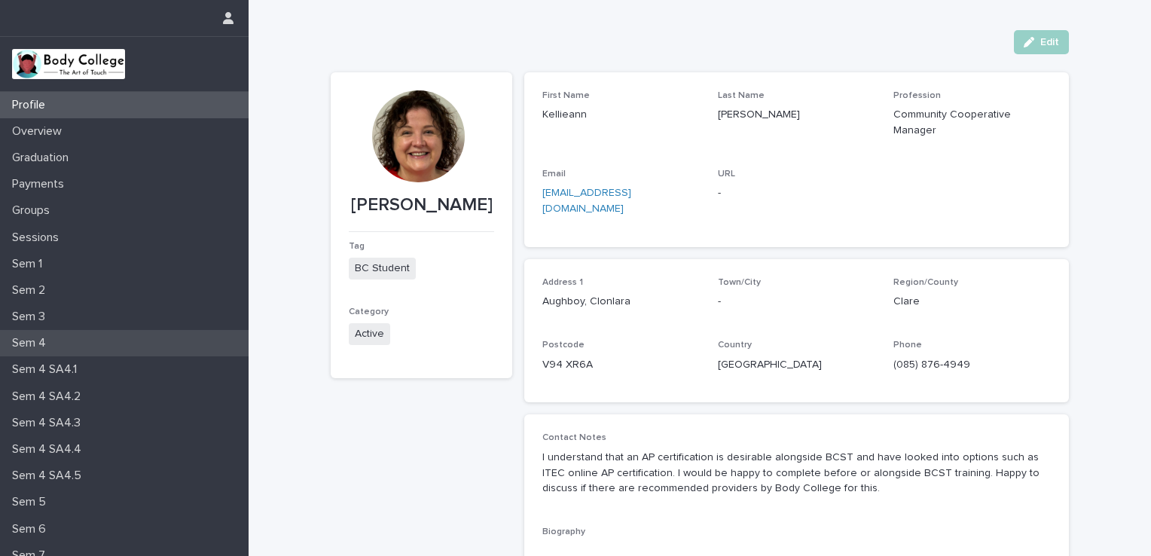
scroll to position [118, 0]
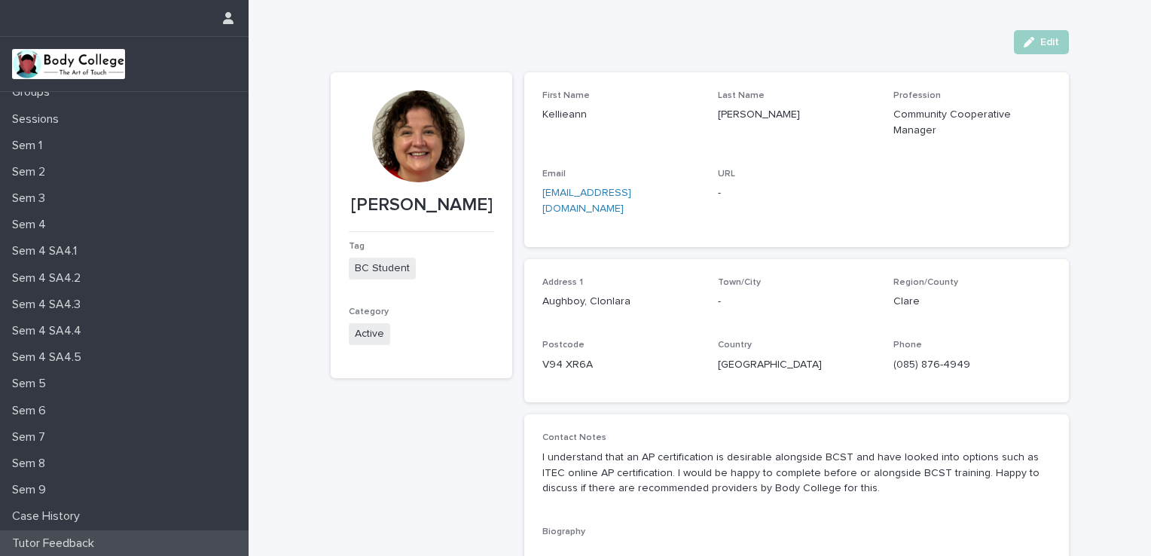
click at [78, 544] on p "Tutor Feedback" at bounding box center [56, 543] width 100 height 14
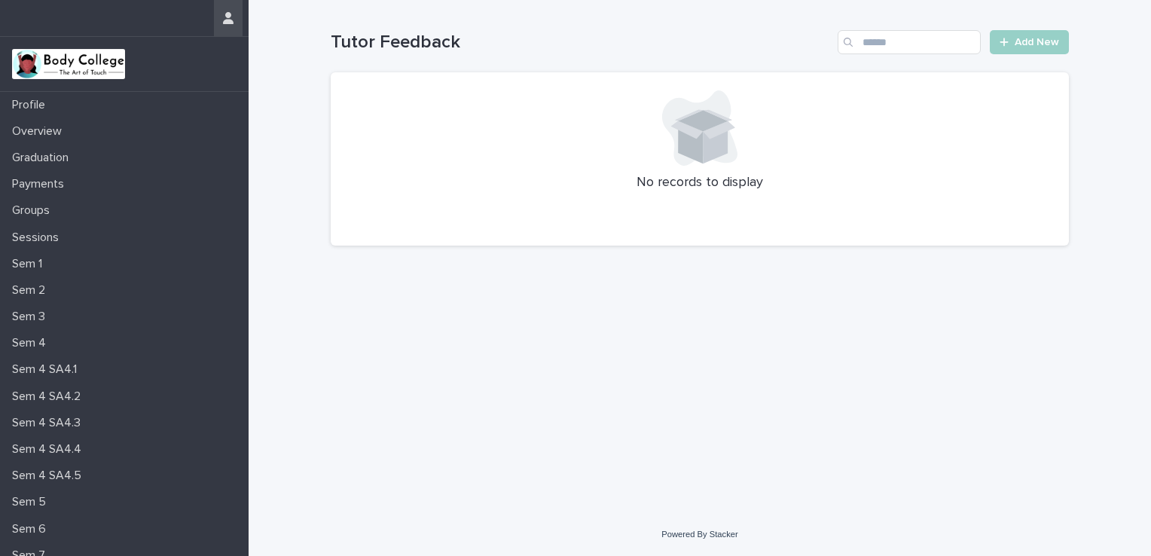
click at [229, 17] on icon "button" at bounding box center [228, 18] width 11 height 12
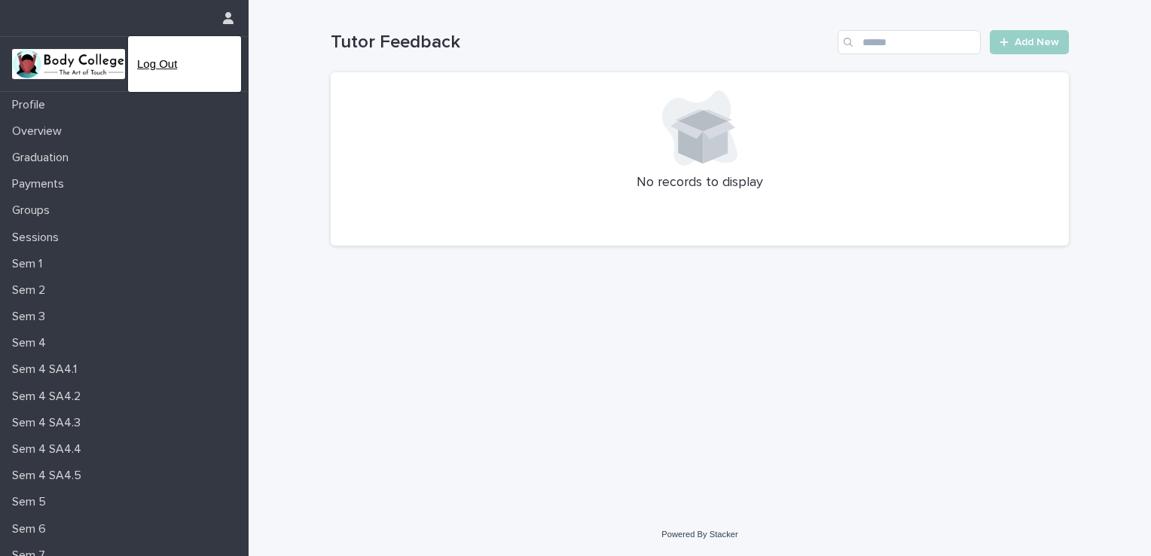
click at [177, 69] on p "Log Out" at bounding box center [184, 64] width 95 height 26
